Goal: Contribute content: Contribute content

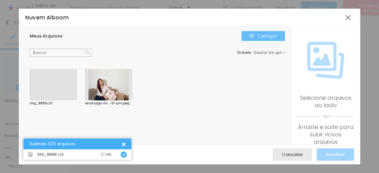
click at [269, 34] on font "Carregar" at bounding box center [267, 36] width 20 height 6
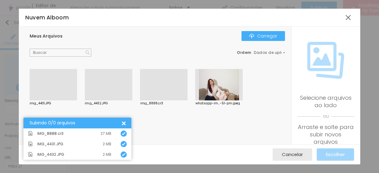
click at [109, 100] on div at bounding box center [108, 100] width 47 height 0
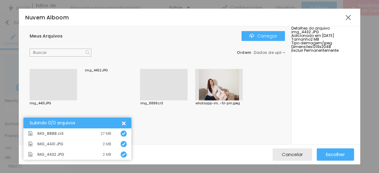
click at [166, 94] on div at bounding box center [163, 84] width 47 height 31
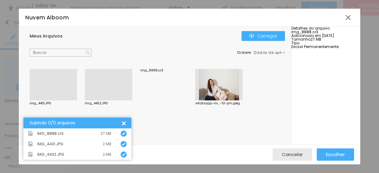
click at [321, 49] on font "Excluir Permanentemente" at bounding box center [314, 46] width 47 height 5
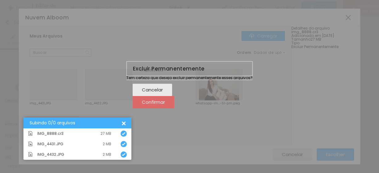
click at [165, 105] on font "Confirmar" at bounding box center [153, 102] width 23 height 6
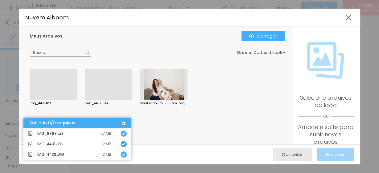
click at [117, 100] on div at bounding box center [108, 100] width 47 height 0
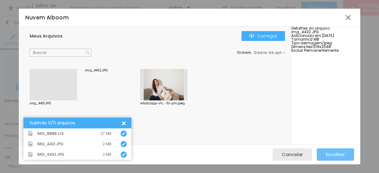
click at [334, 154] on font "Escolher" at bounding box center [335, 154] width 19 height 6
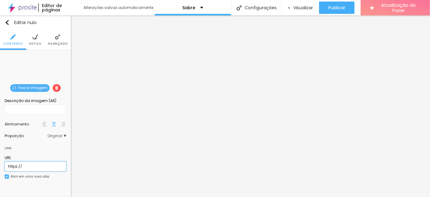
click at [36, 166] on input "https://" at bounding box center [36, 167] width 62 height 10
click at [23, 122] on font "Alinhamento" at bounding box center [17, 123] width 24 height 5
click at [23, 124] on font "Alinhamento" at bounding box center [17, 123] width 24 height 5
click at [34, 102] on font "Descrição da imagem (Alt)" at bounding box center [31, 100] width 52 height 5
click at [33, 110] on input "text" at bounding box center [36, 110] width 62 height 10
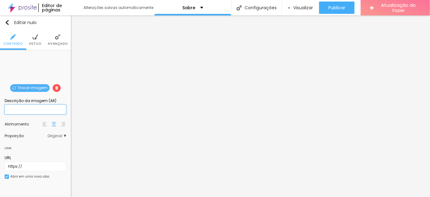
paste input "Sou a [PERSON_NAME], fotógrafa especializada em casamentos e família, com 9 ano…"
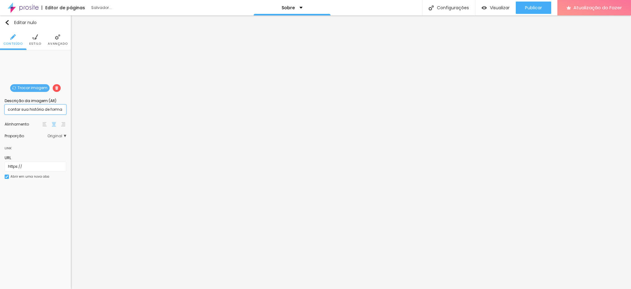
scroll to position [0, 1346]
type input "Sou a [PERSON_NAME], fotógrafa especializada em casamentos e família, com 9 ano…"
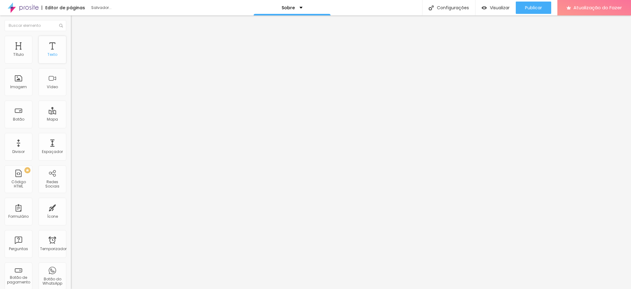
click at [39, 64] on div "Texto" at bounding box center [53, 50] width 28 height 28
click at [379, 5] on font "Publicar" at bounding box center [533, 8] width 17 height 6
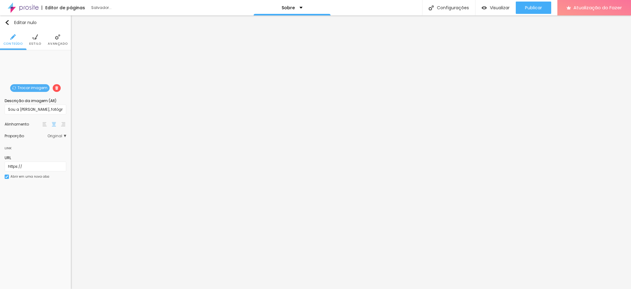
click at [35, 55] on div "Trocar imagem" at bounding box center [35, 55] width 0 height 0
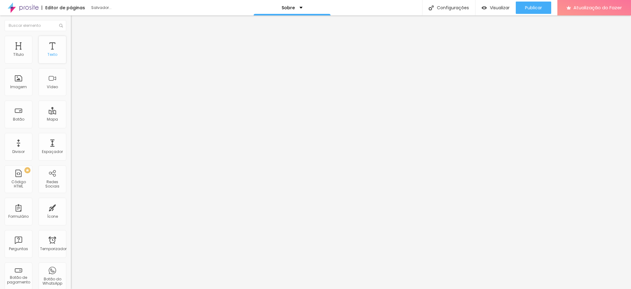
click at [39, 64] on div "Texto" at bounding box center [53, 50] width 28 height 28
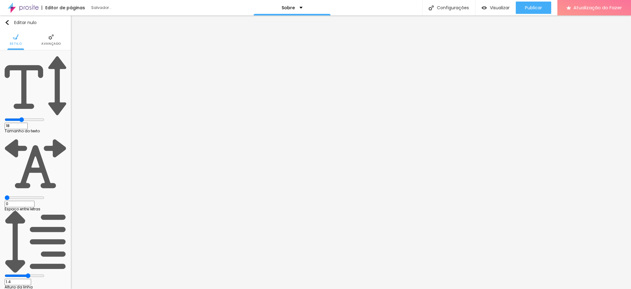
click at [52, 38] on img at bounding box center [51, 37] width 6 height 6
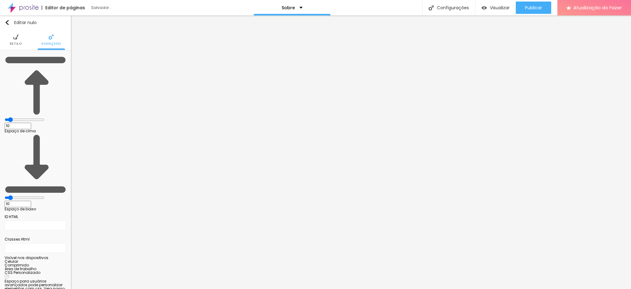
click at [16, 43] on font "Estilo" at bounding box center [16, 43] width 12 height 5
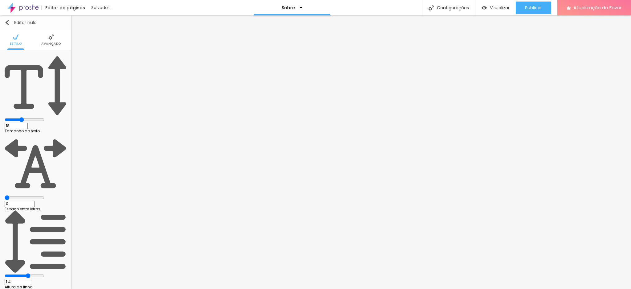
click at [29, 23] on font "Editar nulo" at bounding box center [25, 22] width 23 height 6
click at [379, 3] on div "Publicar" at bounding box center [533, 8] width 17 height 12
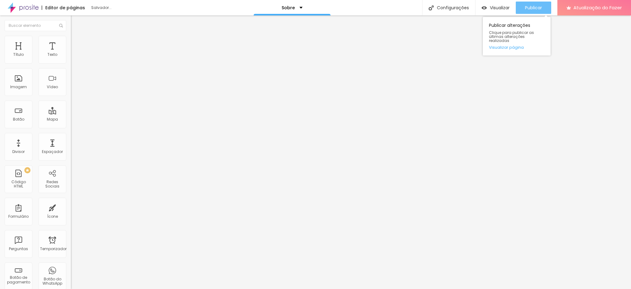
click at [379, 5] on font "Publicar" at bounding box center [533, 8] width 17 height 6
click at [379, 5] on font "Visualizar" at bounding box center [500, 8] width 20 height 6
